Goal: Information Seeking & Learning: Learn about a topic

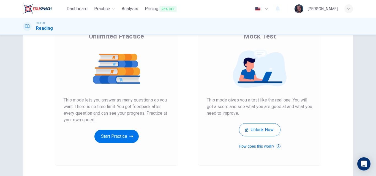
scroll to position [55, 0]
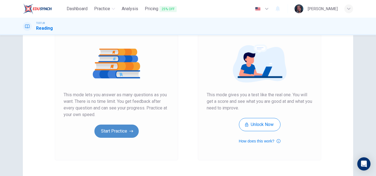
click at [118, 132] on button "Start Practice" at bounding box center [116, 131] width 44 height 13
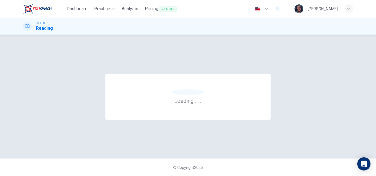
scroll to position [0, 0]
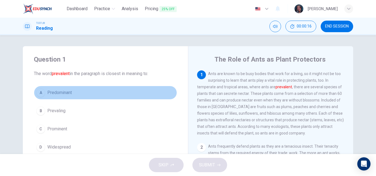
click at [83, 98] on button "A Predominant" at bounding box center [105, 93] width 143 height 14
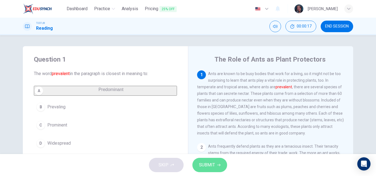
click at [210, 164] on span "SUBMIT" at bounding box center [207, 165] width 16 height 8
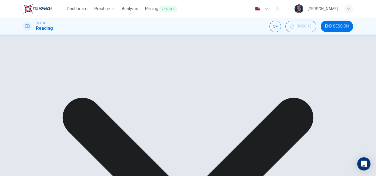
click at [359, 78] on div "Question 1 The word prevalent in the paragraph is closest in meaning to: A Pred…" at bounding box center [188, 141] width 348 height 191
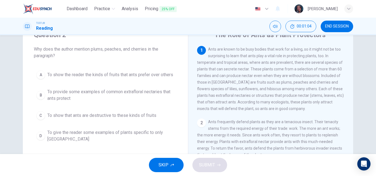
scroll to position [26, 0]
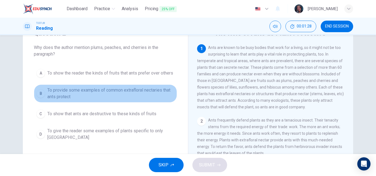
click at [95, 90] on span "To provide some examples of common extrafloral nectaries that ants protect" at bounding box center [110, 93] width 127 height 13
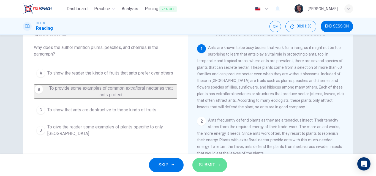
click at [212, 161] on button "SUBMIT" at bounding box center [209, 165] width 35 height 14
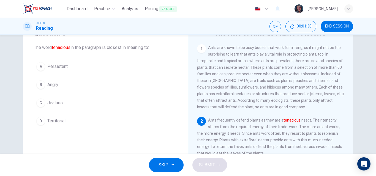
scroll to position [9, 0]
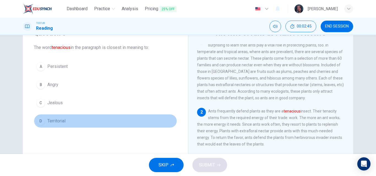
click at [70, 126] on button "D Territorial" at bounding box center [105, 121] width 143 height 14
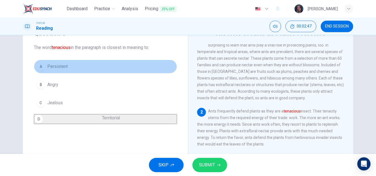
click at [75, 71] on button "A Persistent" at bounding box center [105, 67] width 143 height 14
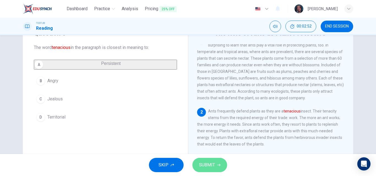
click at [217, 166] on icon "button" at bounding box center [218, 164] width 3 height 3
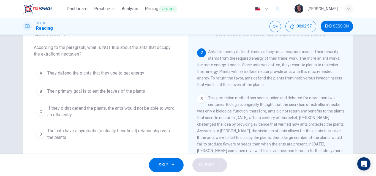
scroll to position [68, 0]
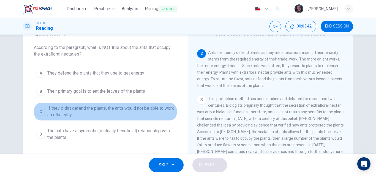
click at [139, 106] on span "If they didn't defend the plants, the ants would not be able to work as efficie…" at bounding box center [110, 111] width 127 height 13
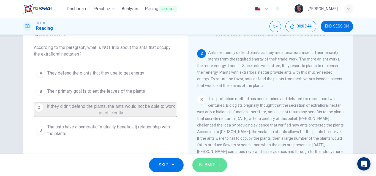
click at [214, 166] on span "SUBMIT" at bounding box center [207, 165] width 16 height 8
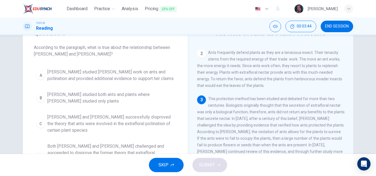
scroll to position [95, 0]
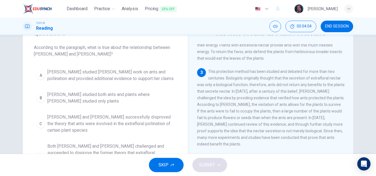
click at [347, 120] on div "1 Ants are known to be busy bodies that work for a living, so it might not be t…" at bounding box center [274, 123] width 155 height 158
click at [348, 122] on div "1 Ants are known to be busy bodies that work for a living, so it might not be t…" at bounding box center [274, 123] width 155 height 158
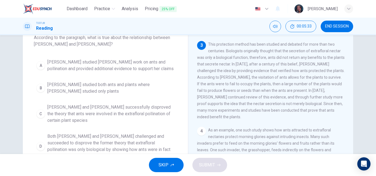
scroll to position [43, 0]
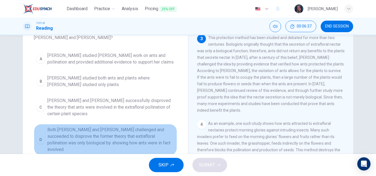
click at [141, 127] on span "Both [PERSON_NAME] and [PERSON_NAME] challenged and succeeded to disprove the f…" at bounding box center [110, 140] width 127 height 26
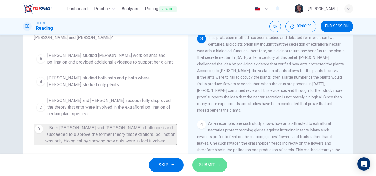
click at [204, 170] on button "SUBMIT" at bounding box center [209, 165] width 35 height 14
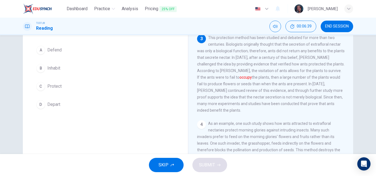
scroll to position [119, 0]
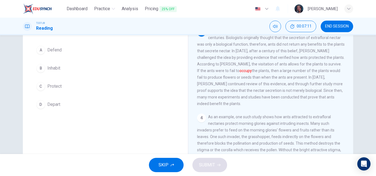
click at [90, 68] on button "B Inhabit" at bounding box center [105, 68] width 143 height 14
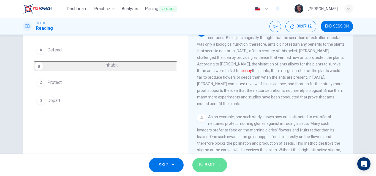
click at [211, 163] on span "SUBMIT" at bounding box center [207, 165] width 16 height 8
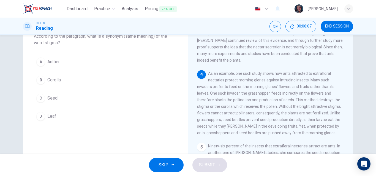
scroll to position [45, 0]
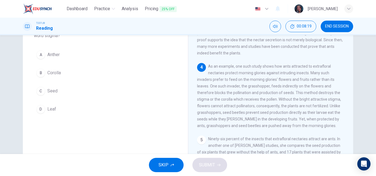
click at [139, 81] on div "A Anther B Corolla C Seed D Leaf" at bounding box center [105, 82] width 143 height 68
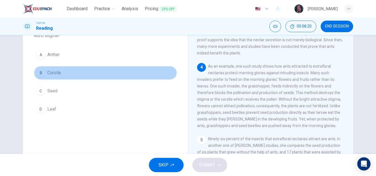
click at [141, 77] on button "B Corolla" at bounding box center [105, 73] width 143 height 14
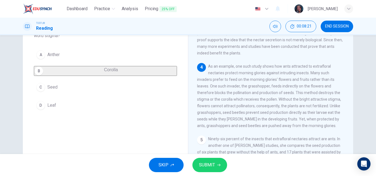
click at [212, 165] on span "SUBMIT" at bounding box center [207, 165] width 16 height 8
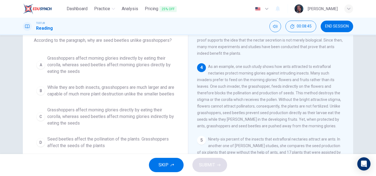
scroll to position [34, 0]
click at [152, 122] on span "Grasshoppers affect morning glories directly by eating their corolla, whereas s…" at bounding box center [110, 116] width 127 height 20
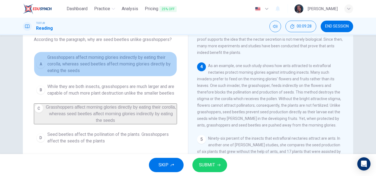
click at [139, 66] on span "Grasshoppers affect morning glories indirectly by eating their corolla, whereas…" at bounding box center [110, 64] width 127 height 20
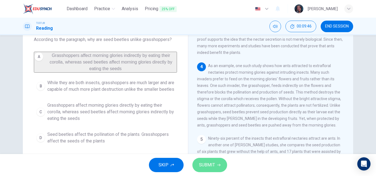
click at [209, 164] on span "SUBMIT" at bounding box center [207, 165] width 16 height 8
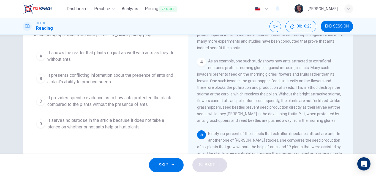
scroll to position [39, 0]
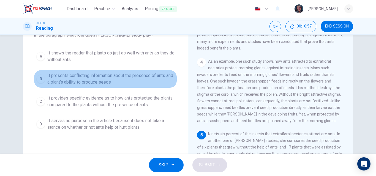
click at [91, 84] on span "It presents conflicting information about the presence of ants and a plant's ab…" at bounding box center [110, 78] width 127 height 13
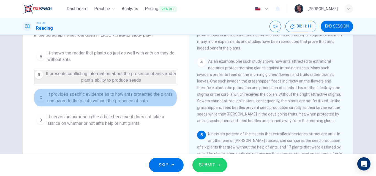
click at [128, 104] on span "It provides specific evidence as to how ants protected the plants compared to t…" at bounding box center [110, 97] width 127 height 13
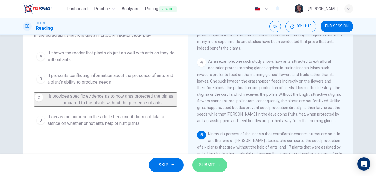
click at [215, 158] on button "SUBMIT" at bounding box center [209, 165] width 35 height 14
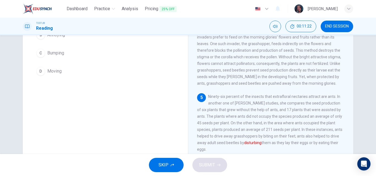
scroll to position [78, 0]
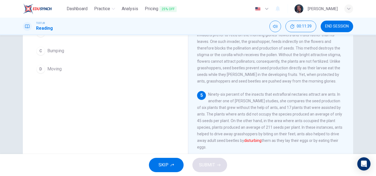
drag, startPoint x: 371, startPoint y: 124, endPoint x: 376, endPoint y: 116, distance: 8.6
click at [376, 116] on div "Question 10 The word disturbing in the paragraph is closest in meaning to: A So…" at bounding box center [188, 94] width 376 height 119
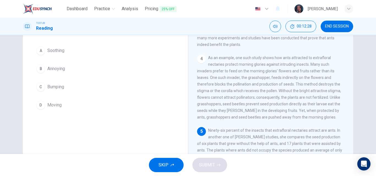
scroll to position [41, 0]
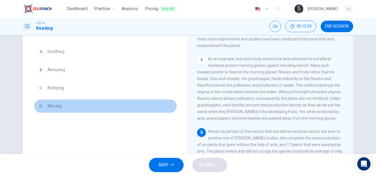
click at [67, 111] on button "D Moving" at bounding box center [105, 106] width 143 height 14
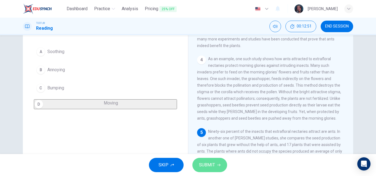
click at [216, 167] on button "SUBMIT" at bounding box center [209, 165] width 35 height 14
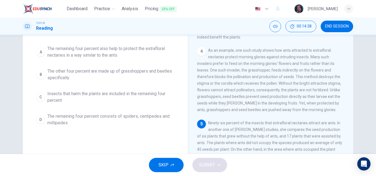
scroll to position [46, 0]
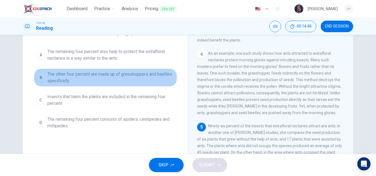
click at [129, 79] on span "The other four percent are made up of grasshoppers and beetles specifically" at bounding box center [110, 77] width 127 height 13
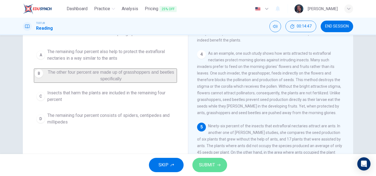
click at [214, 169] on span "SUBMIT" at bounding box center [207, 165] width 16 height 8
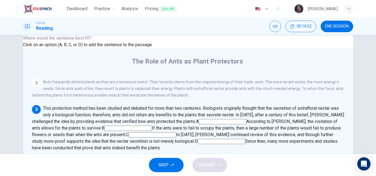
scroll to position [108, 0]
click at [198, 139] on input at bounding box center [222, 141] width 48 height 5
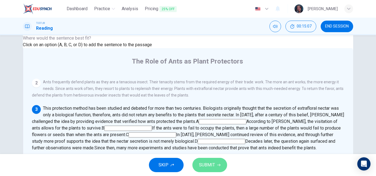
click at [221, 163] on button "SUBMIT" at bounding box center [209, 165] width 35 height 14
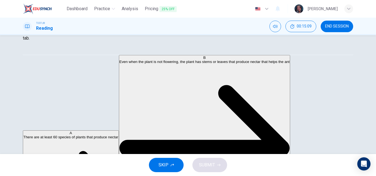
scroll to position [94, 0]
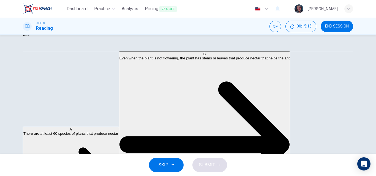
drag, startPoint x: 110, startPoint y: 73, endPoint x: 112, endPoint y: 76, distance: 3.4
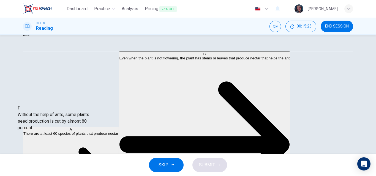
drag, startPoint x: 88, startPoint y: 119, endPoint x: 80, endPoint y: 116, distance: 8.0
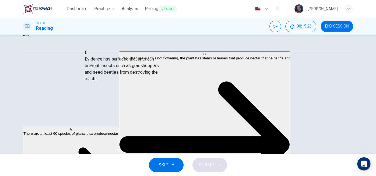
drag, startPoint x: 73, startPoint y: 84, endPoint x: 137, endPoint y: 75, distance: 64.4
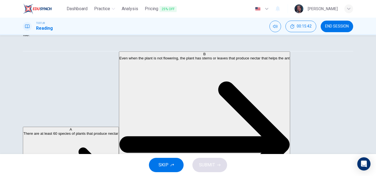
scroll to position [82, 0]
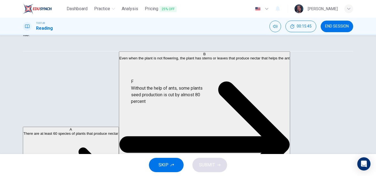
drag, startPoint x: 80, startPoint y: 128, endPoint x: 181, endPoint y: 95, distance: 106.2
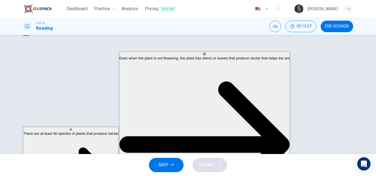
scroll to position [40, 0]
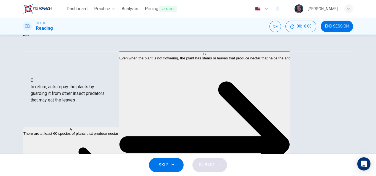
drag, startPoint x: 87, startPoint y: 92, endPoint x: 88, endPoint y: 97, distance: 5.2
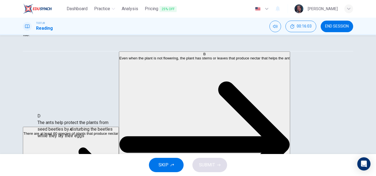
scroll to position [56, 0]
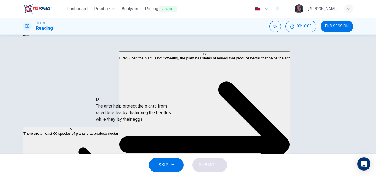
drag, startPoint x: 86, startPoint y: 124, endPoint x: 189, endPoint y: 101, distance: 104.9
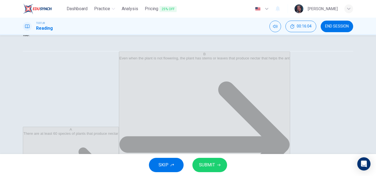
scroll to position [17, 0]
click at [216, 163] on button "SUBMIT" at bounding box center [209, 165] width 35 height 14
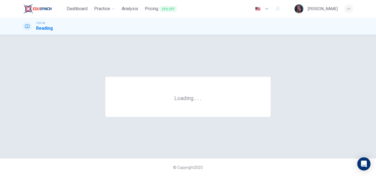
scroll to position [0, 0]
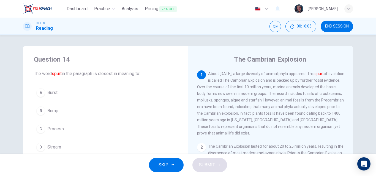
click at [346, 29] on button "END SESSION" at bounding box center [337, 27] width 32 height 12
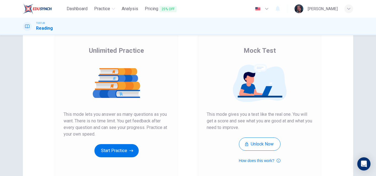
scroll to position [37, 0]
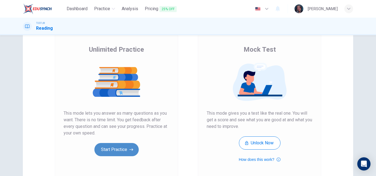
click at [125, 155] on button "Start Practice" at bounding box center [116, 149] width 44 height 13
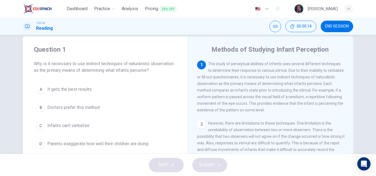
scroll to position [21, 0]
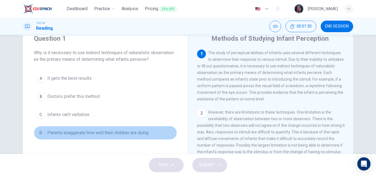
click at [149, 138] on button "D Parents exaggerate how well their children are doing" at bounding box center [105, 133] width 143 height 14
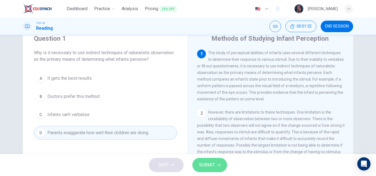
click at [213, 163] on span "SUBMIT" at bounding box center [207, 165] width 16 height 8
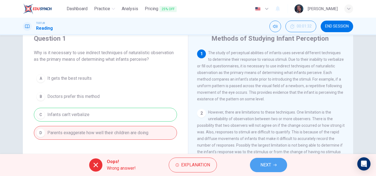
click at [260, 163] on span "NEXT" at bounding box center [265, 165] width 11 height 8
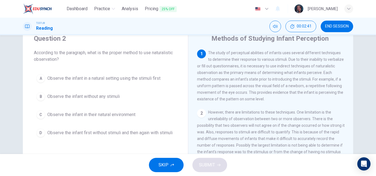
click at [121, 133] on span "Observe the infant first without stimuli and then again with stimuli" at bounding box center [109, 133] width 125 height 7
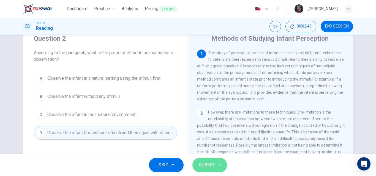
click at [208, 168] on span "SUBMIT" at bounding box center [207, 165] width 16 height 8
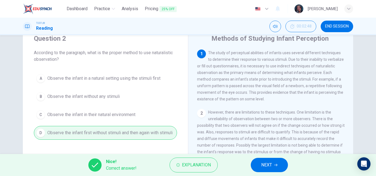
click at [264, 165] on span "NEXT" at bounding box center [266, 165] width 11 height 8
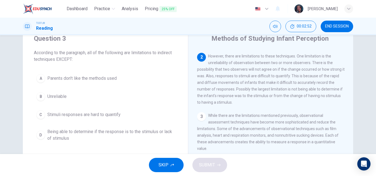
scroll to position [57, 0]
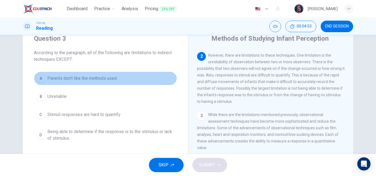
click at [86, 76] on span "Parents don't like the methods used" at bounding box center [81, 78] width 69 height 7
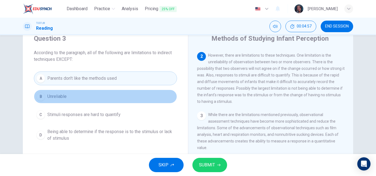
click at [127, 92] on button "B Unreliable" at bounding box center [105, 97] width 143 height 14
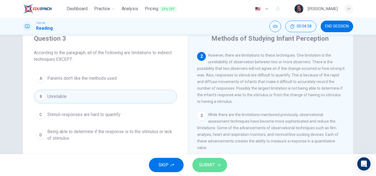
click at [214, 168] on span "SUBMIT" at bounding box center [207, 165] width 16 height 8
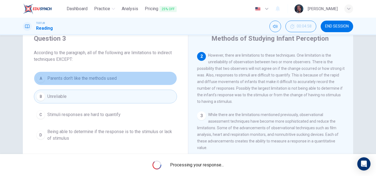
click at [101, 82] on button "A Parents don't like the methods used" at bounding box center [105, 79] width 143 height 14
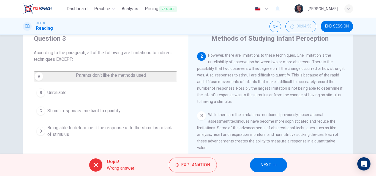
click at [99, 92] on div "A Parents don't like the methods used B Unreliable C Stimuli responses are hard…" at bounding box center [105, 106] width 143 height 69
click at [93, 81] on div "A Parents don't like the methods used B Unreliable C Stimuli responses are hard…" at bounding box center [105, 106] width 143 height 69
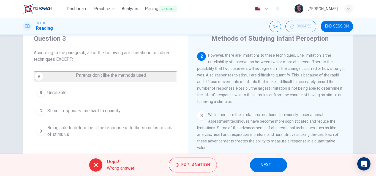
click at [93, 81] on div "A Parents don't like the methods used B Unreliable C Stimuli responses are hard…" at bounding box center [105, 106] width 143 height 69
drag, startPoint x: 93, startPoint y: 81, endPoint x: 264, endPoint y: 166, distance: 191.3
click at [264, 166] on div "Dashboard Practice Analysis Pricing 25% OFF English en ​ Ana Júlia Gonçalves TO…" at bounding box center [188, 88] width 376 height 176
click at [264, 166] on span "NEXT" at bounding box center [265, 165] width 11 height 8
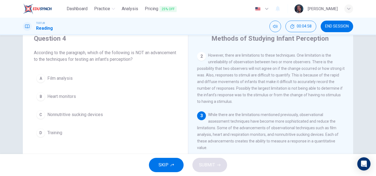
scroll to position [106, 0]
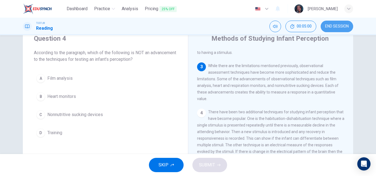
click at [330, 28] on span "END SESSION" at bounding box center [337, 26] width 24 height 4
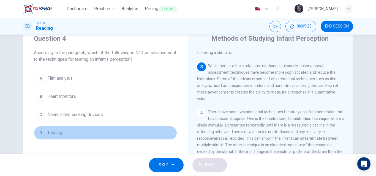
click at [107, 131] on button "D Training" at bounding box center [105, 133] width 143 height 14
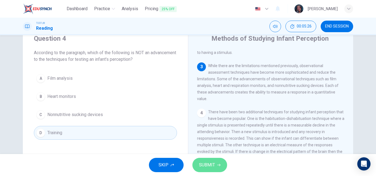
click at [209, 171] on button "SUBMIT" at bounding box center [209, 165] width 35 height 14
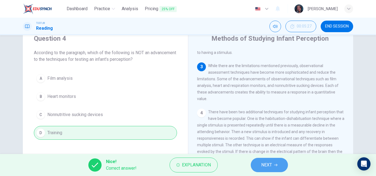
click at [253, 164] on button "NEXT" at bounding box center [269, 165] width 37 height 14
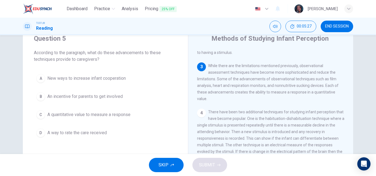
click at [253, 164] on div "SKIP SUBMIT" at bounding box center [188, 165] width 376 height 22
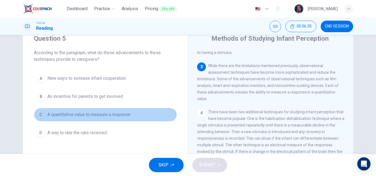
click at [105, 115] on span "A quantitative value to measure a response" at bounding box center [88, 114] width 83 height 7
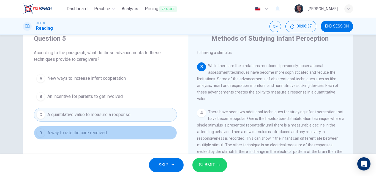
click at [111, 136] on button "D A way to rate the care received" at bounding box center [105, 133] width 143 height 14
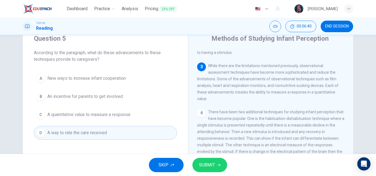
click at [121, 115] on span "A quantitative value to measure a response" at bounding box center [88, 114] width 83 height 7
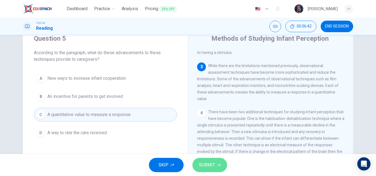
click at [209, 163] on span "SUBMIT" at bounding box center [207, 165] width 16 height 8
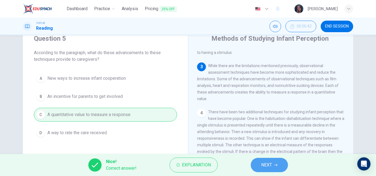
click at [258, 170] on button "NEXT" at bounding box center [269, 165] width 37 height 14
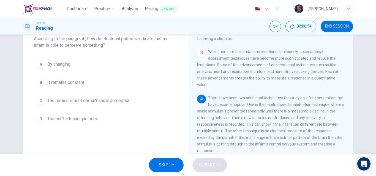
scroll to position [35, 0]
